Goal: Task Accomplishment & Management: Use online tool/utility

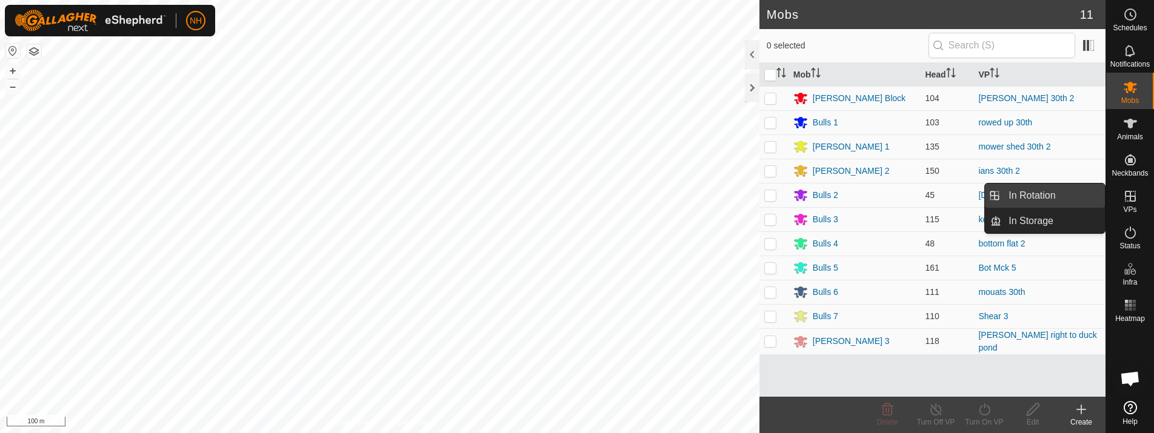
click at [1042, 194] on link "In Rotation" at bounding box center [1054, 196] width 104 height 24
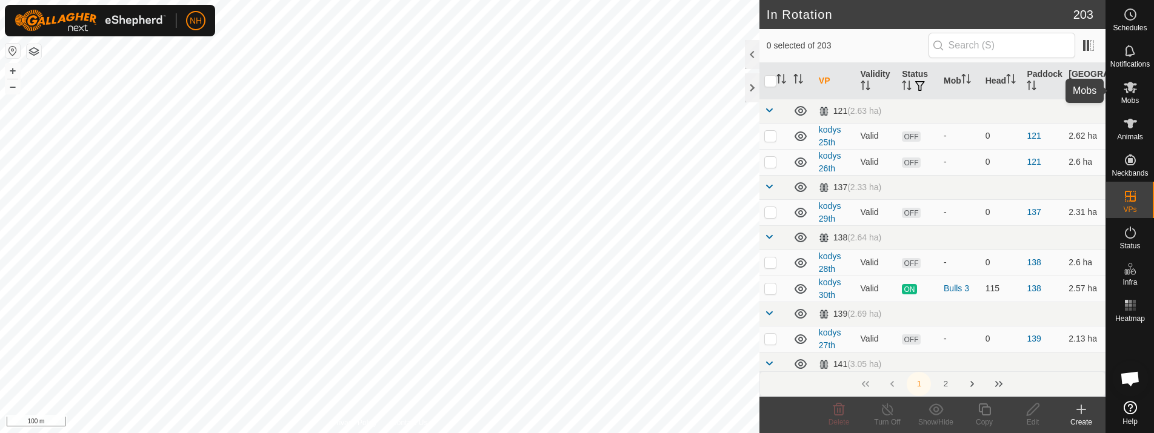
click at [1125, 89] on icon at bounding box center [1130, 87] width 15 height 15
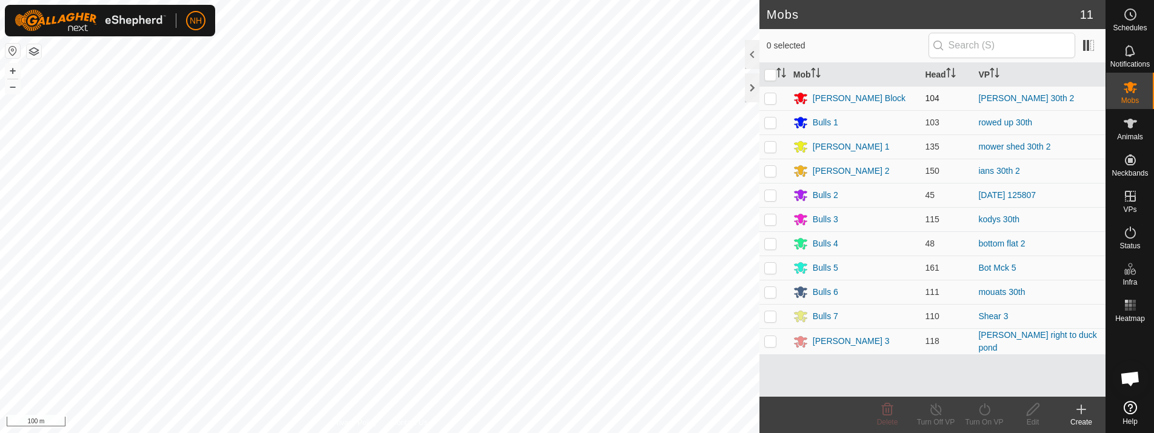
click at [772, 97] on p-checkbox at bounding box center [770, 98] width 12 height 10
checkbox input "true"
click at [980, 410] on icon at bounding box center [984, 410] width 11 height 12
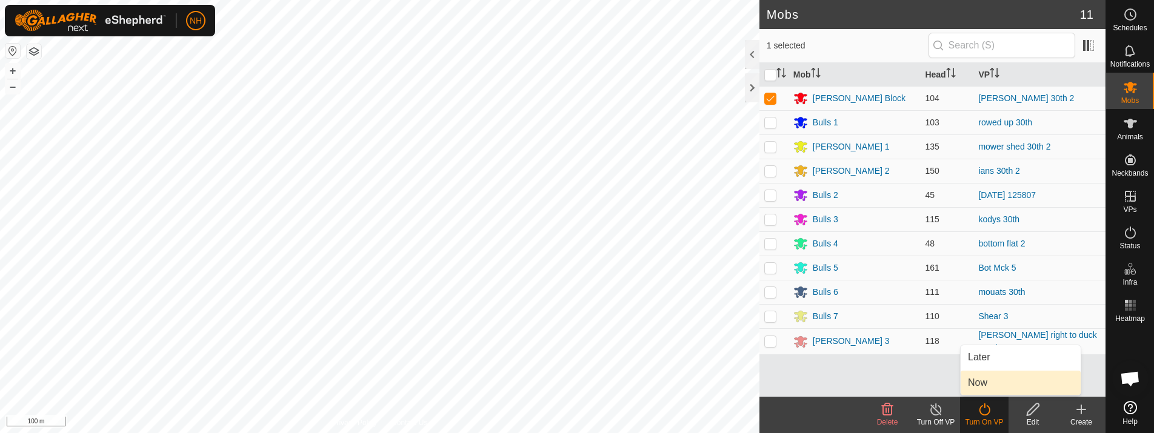
click at [977, 380] on link "Now" at bounding box center [1021, 383] width 120 height 24
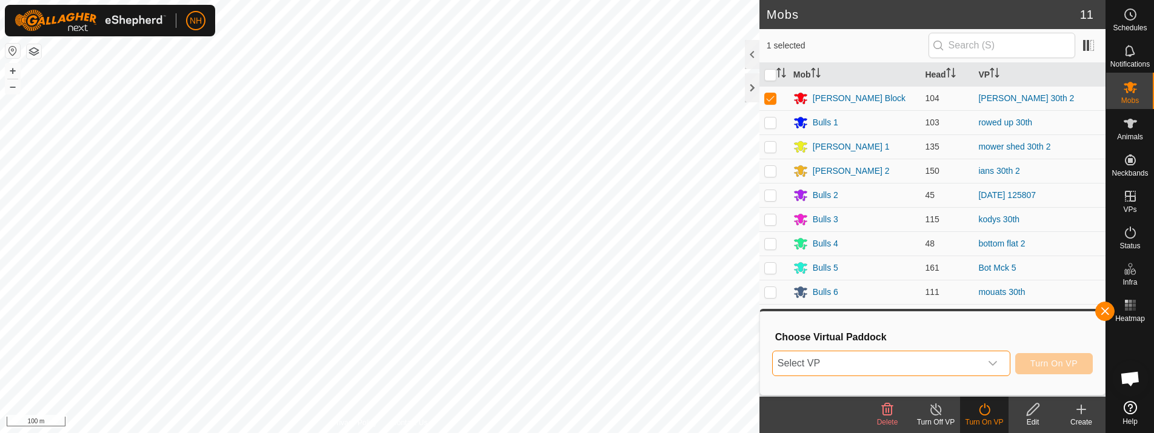
click at [805, 366] on span "Select VP" at bounding box center [877, 364] width 208 height 24
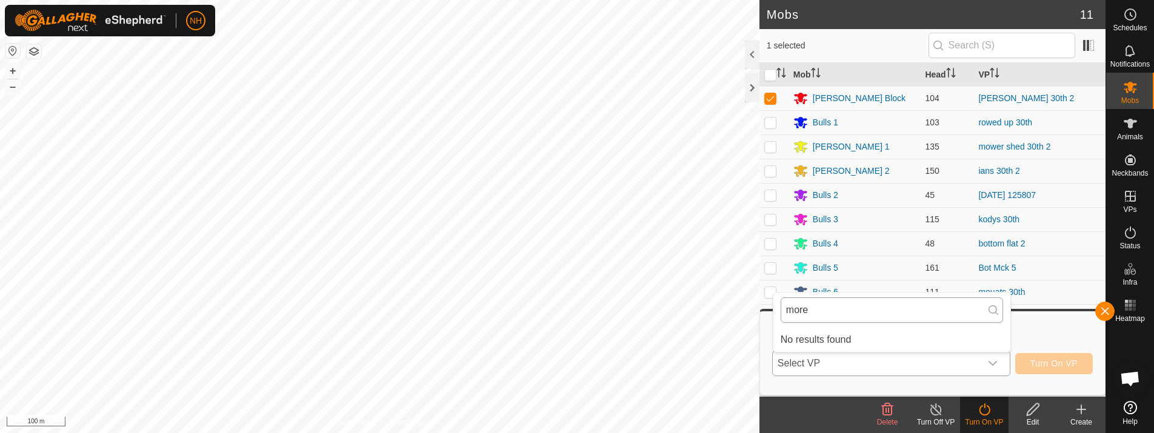
click at [843, 312] on input "more" at bounding box center [892, 310] width 222 height 25
type input "more"
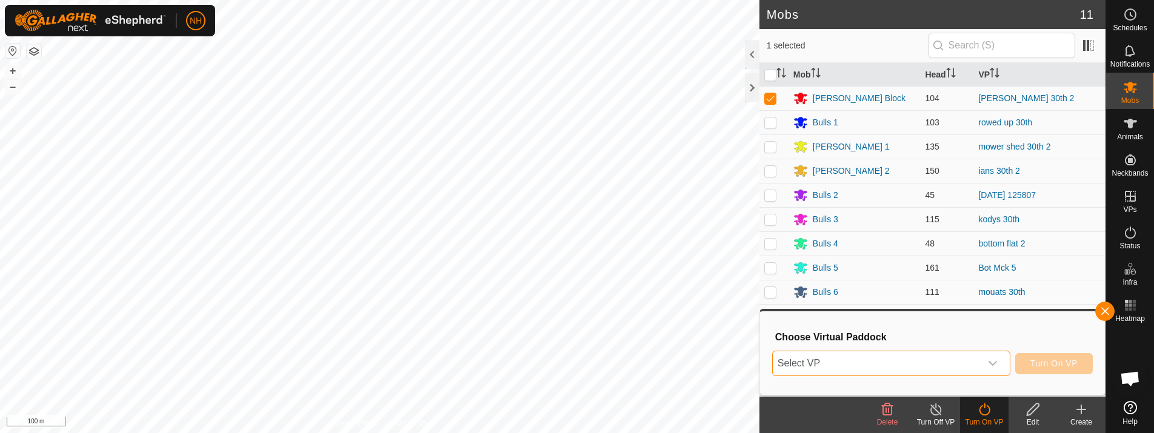
click at [900, 363] on span "Select VP" at bounding box center [877, 364] width 208 height 24
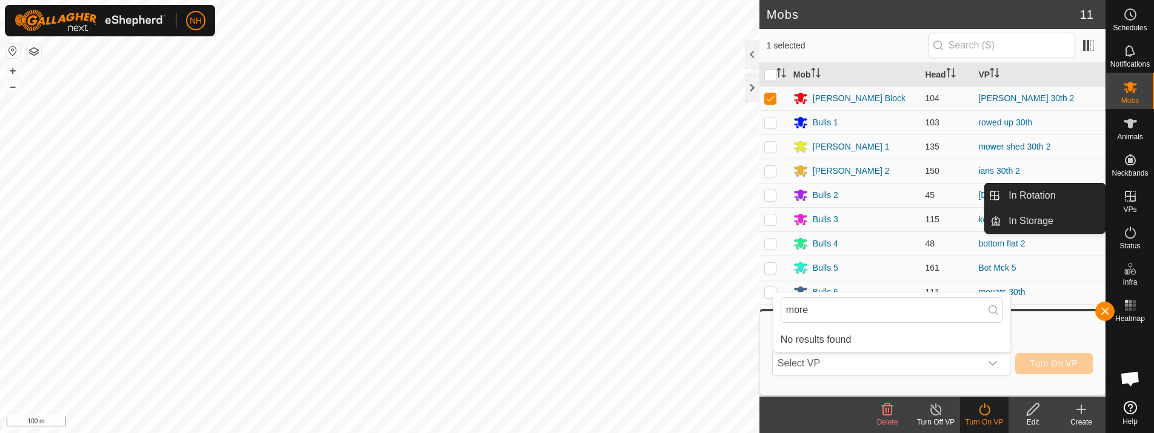
click at [1028, 197] on link "In Rotation" at bounding box center [1054, 196] width 104 height 24
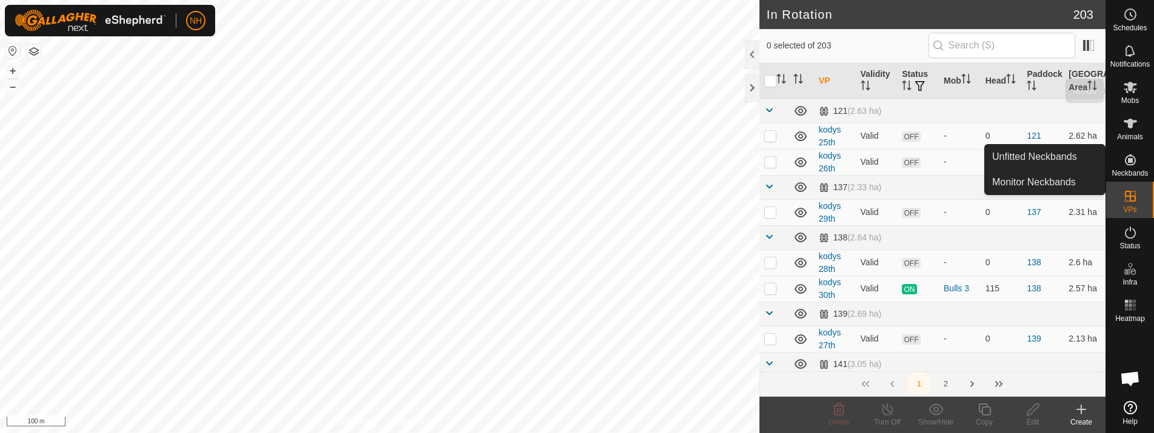
click at [1128, 99] on span "Mobs" at bounding box center [1131, 100] width 18 height 7
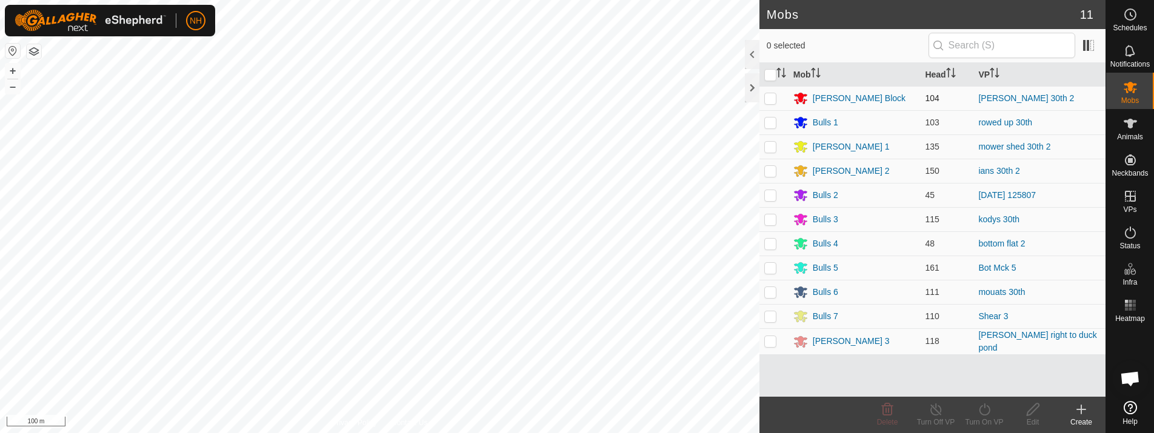
click at [772, 99] on p-checkbox at bounding box center [770, 98] width 12 height 10
checkbox input "true"
click at [988, 415] on icon at bounding box center [984, 410] width 15 height 15
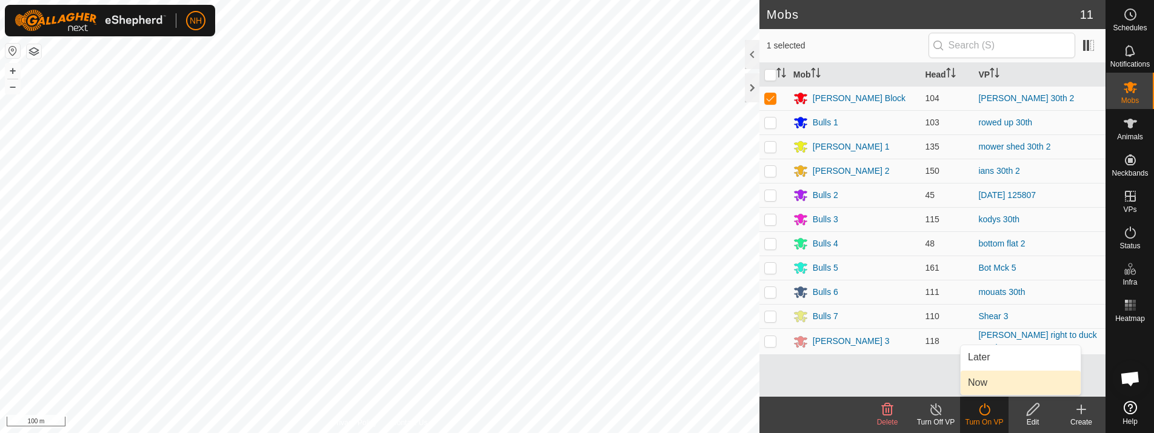
click at [982, 384] on link "Now" at bounding box center [1021, 383] width 120 height 24
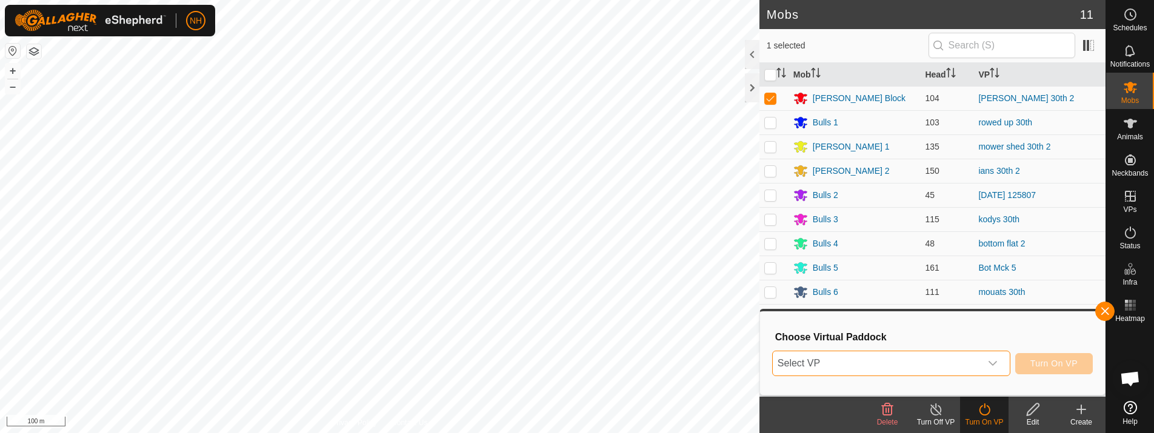
click at [862, 372] on span "Select VP" at bounding box center [877, 364] width 208 height 24
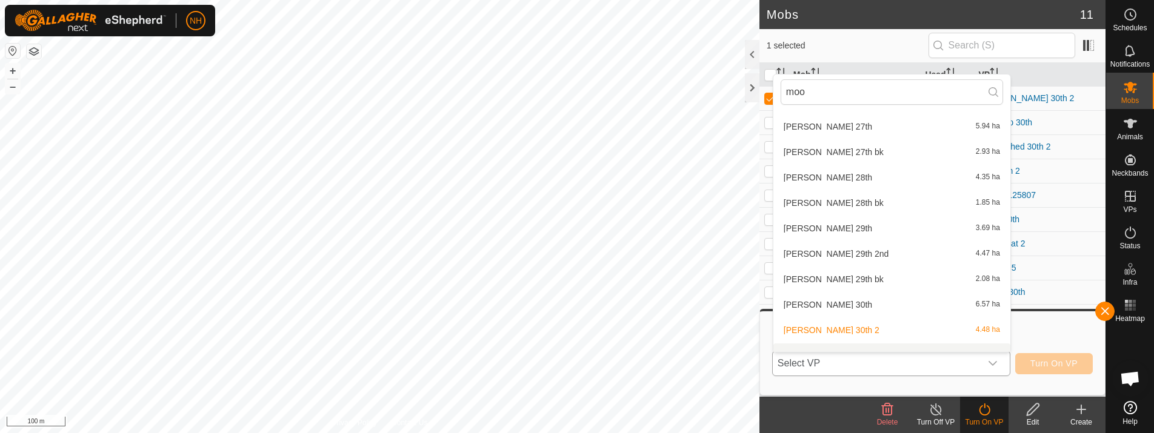
scroll to position [192, 0]
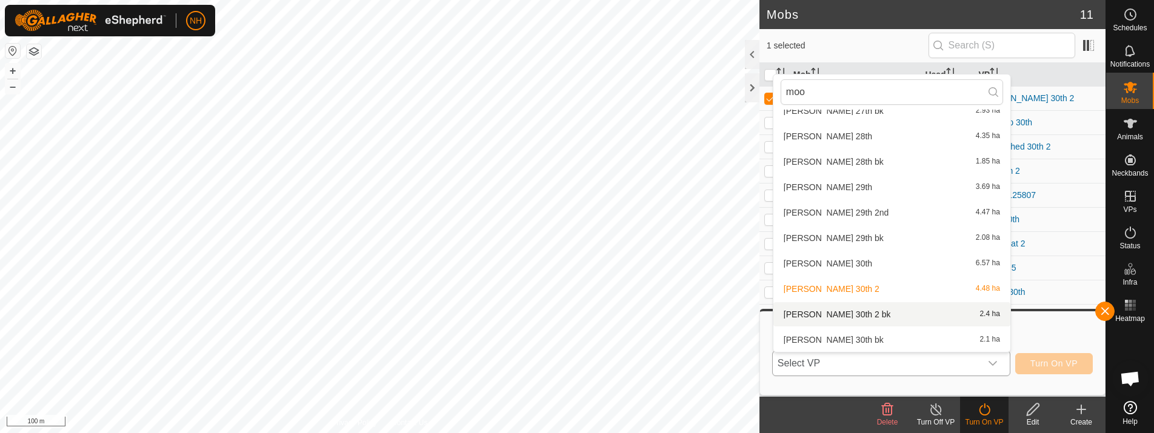
type input "moo"
click at [826, 316] on li "[PERSON_NAME] 30th 2 bk 2.4 ha" at bounding box center [892, 315] width 237 height 24
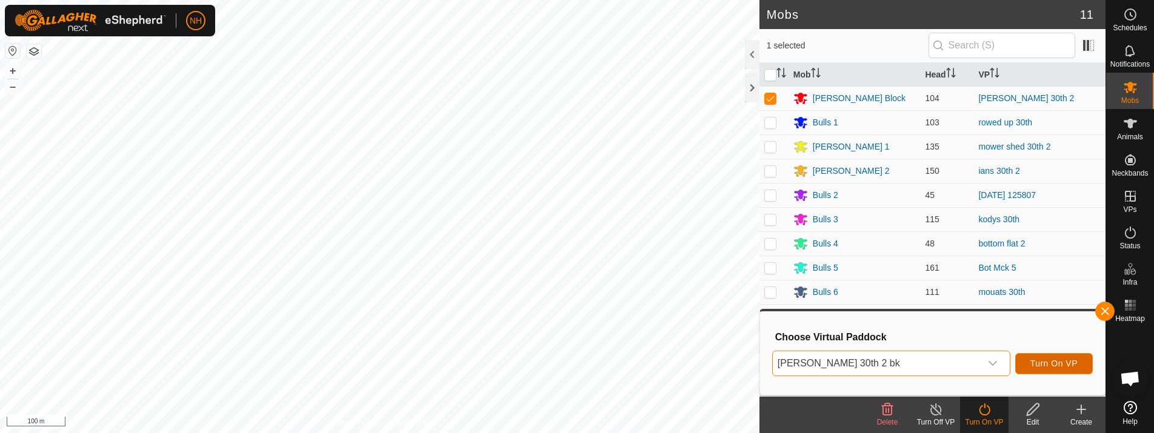
click at [1055, 363] on span "Turn On VP" at bounding box center [1054, 364] width 47 height 10
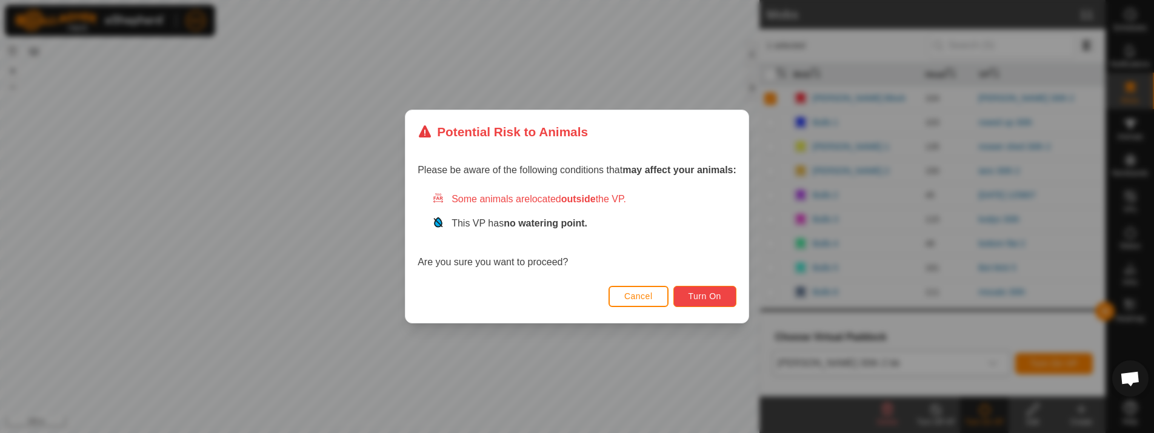
click at [701, 295] on span "Turn On" at bounding box center [705, 297] width 33 height 10
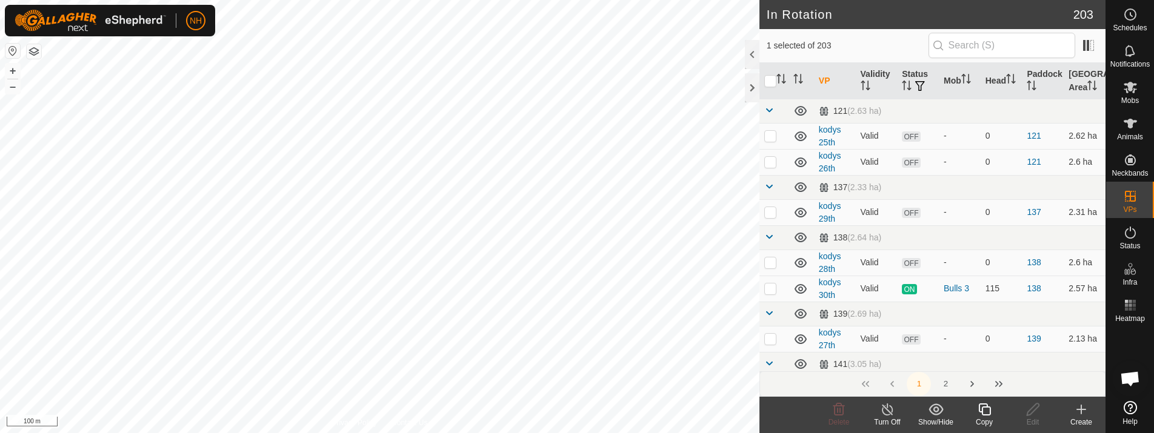
checkbox input "false"
click at [1083, 411] on icon at bounding box center [1081, 410] width 15 height 15
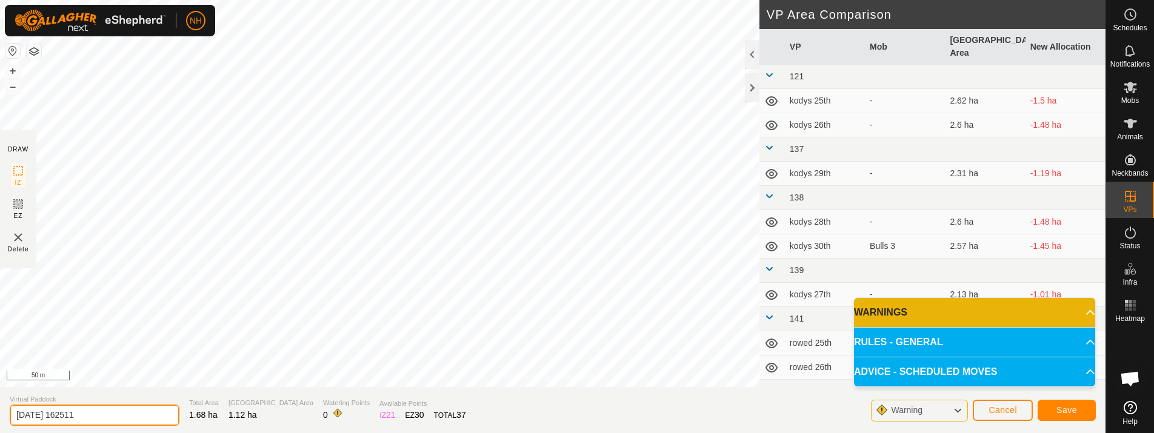
click at [136, 412] on input "[DATE] 162511" at bounding box center [95, 415] width 170 height 21
type input "2"
type input "kodys 30th bk"
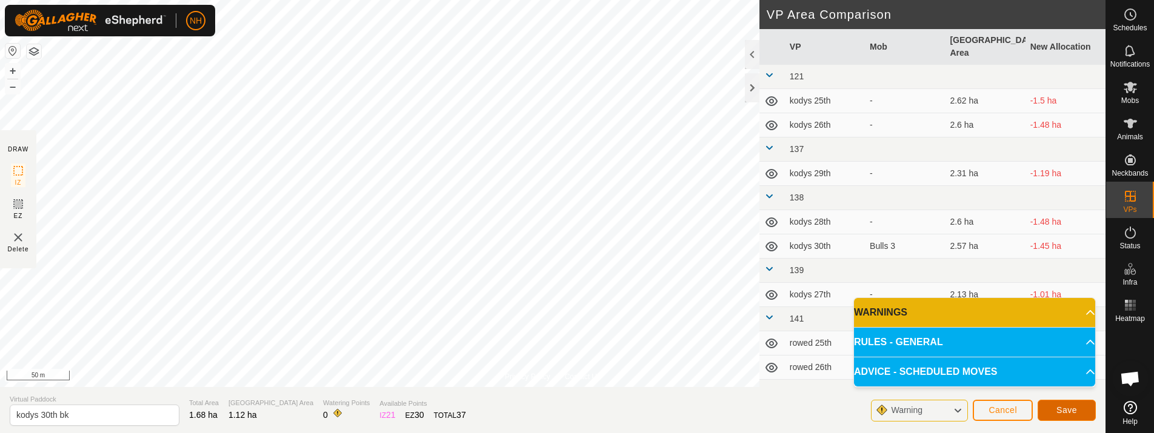
click at [1080, 407] on button "Save" at bounding box center [1067, 410] width 58 height 21
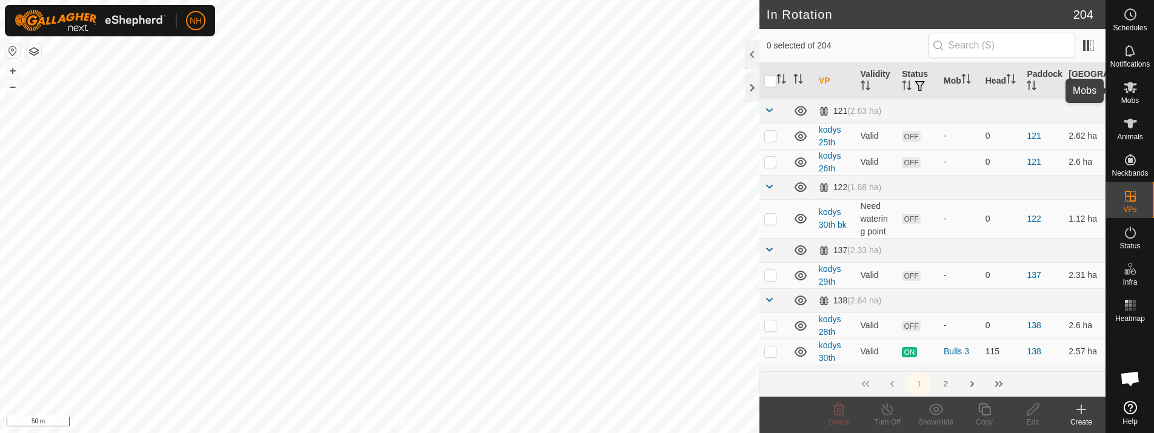
click at [1129, 92] on icon at bounding box center [1130, 87] width 15 height 15
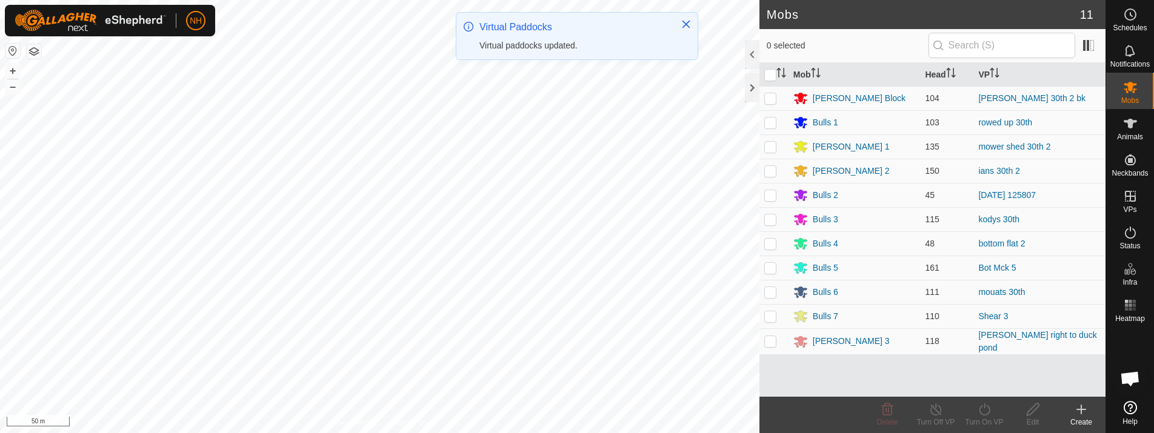
click at [773, 221] on p-checkbox at bounding box center [770, 220] width 12 height 10
checkbox input "true"
click at [983, 410] on icon at bounding box center [984, 410] width 15 height 15
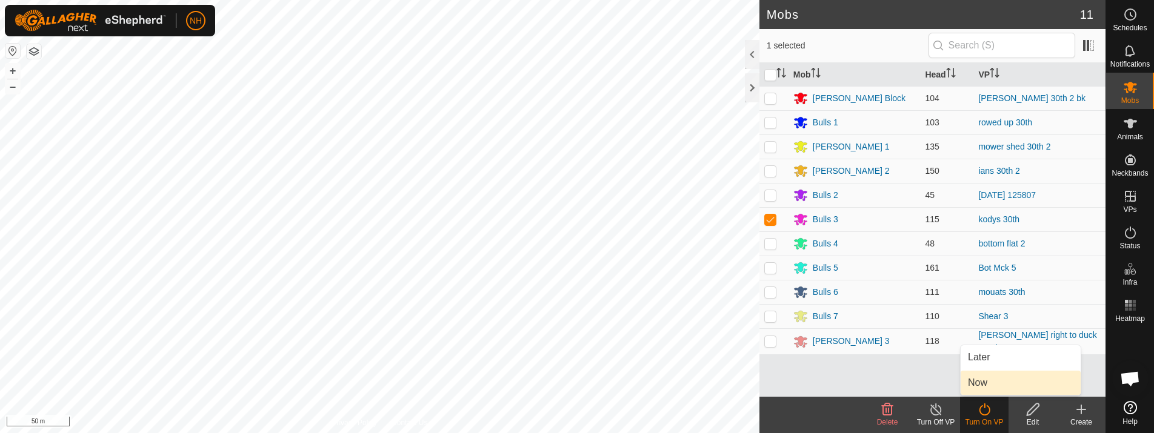
click at [985, 379] on link "Now" at bounding box center [1021, 383] width 120 height 24
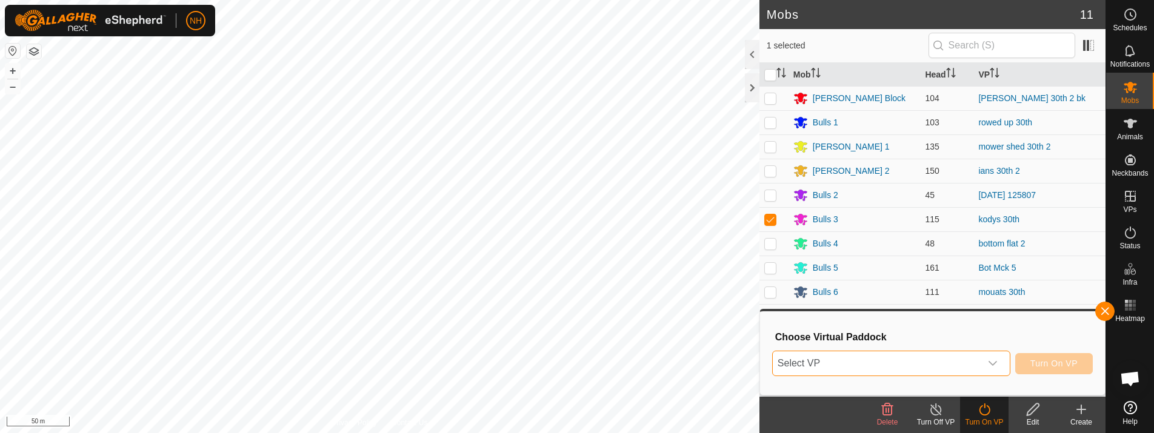
click at [869, 364] on span "Select VP" at bounding box center [877, 364] width 208 height 24
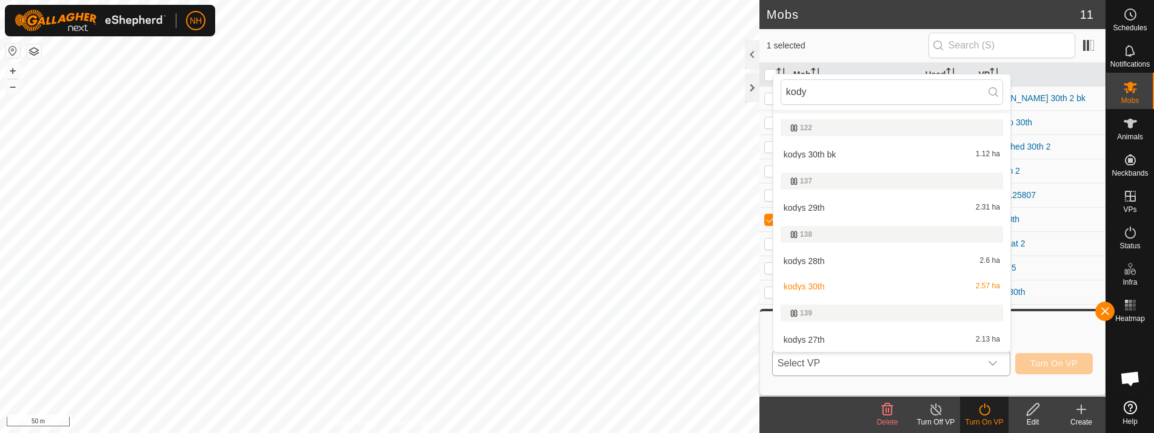
scroll to position [53, 0]
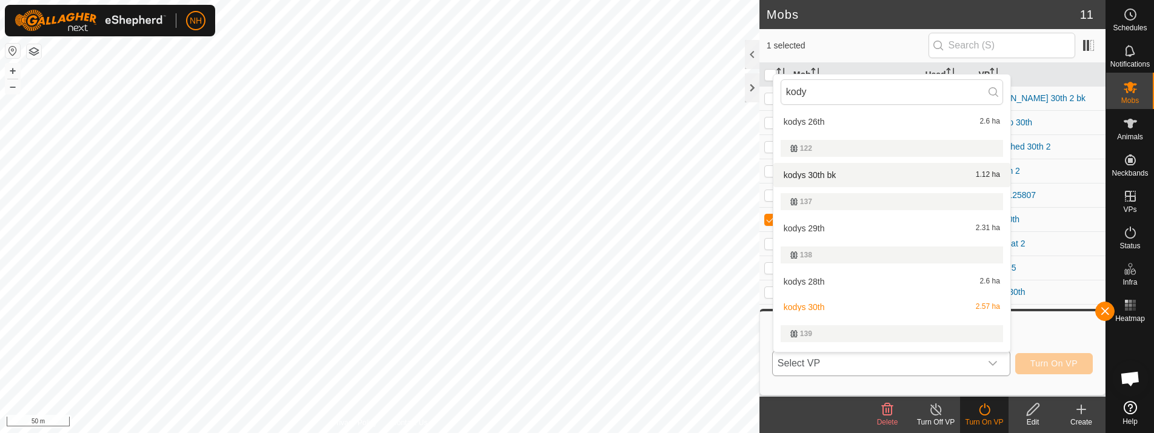
type input "kody"
click at [819, 176] on li "kodys 30th bk 1.12 ha" at bounding box center [892, 175] width 237 height 24
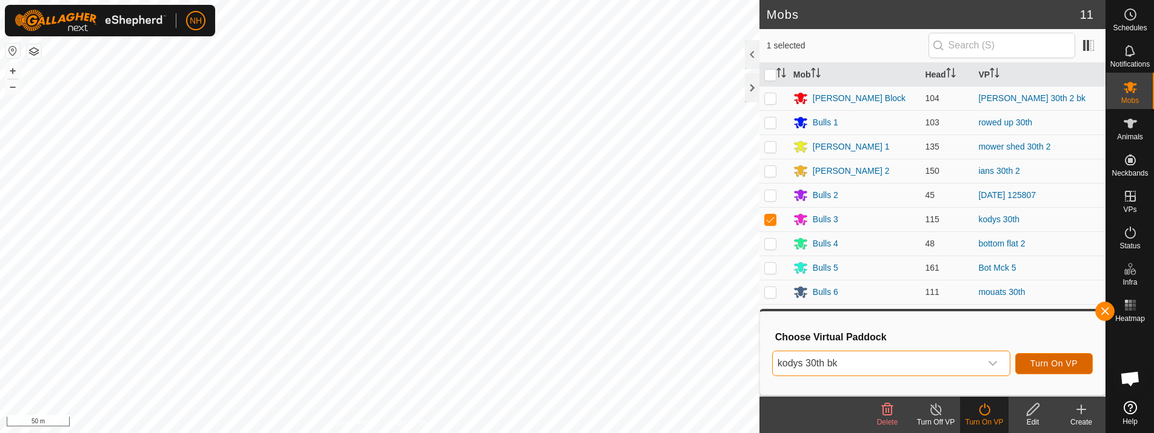
click at [1044, 363] on span "Turn On VP" at bounding box center [1054, 364] width 47 height 10
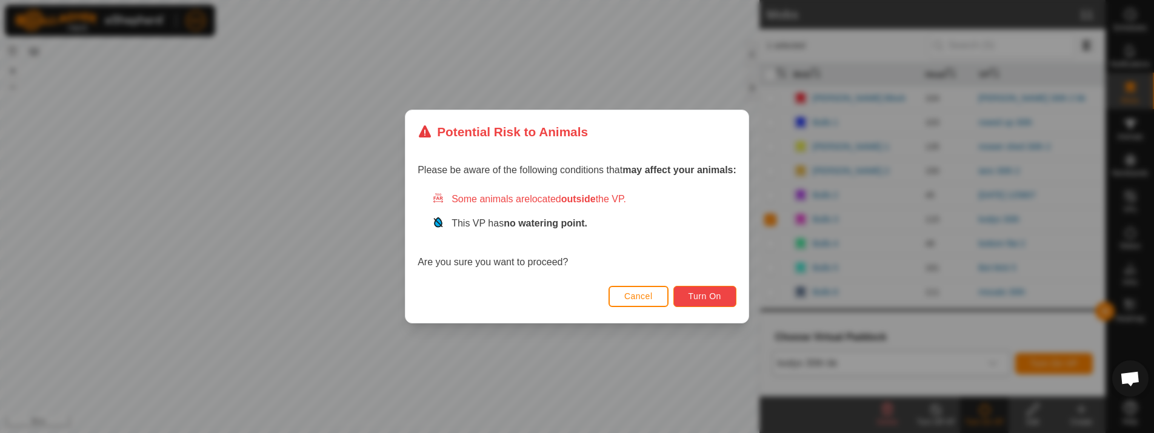
click at [688, 289] on button "Turn On" at bounding box center [705, 296] width 63 height 21
